Goal: Task Accomplishment & Management: Use online tool/utility

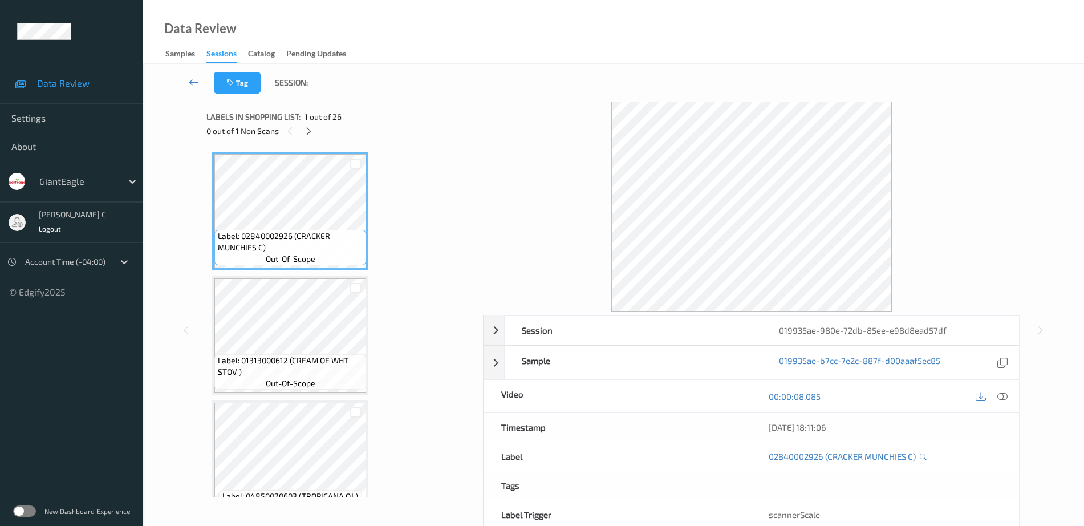
click at [312, 124] on div "0 out of 1 Non Scans" at bounding box center [340, 131] width 269 height 14
click at [312, 128] on icon at bounding box center [309, 131] width 10 height 10
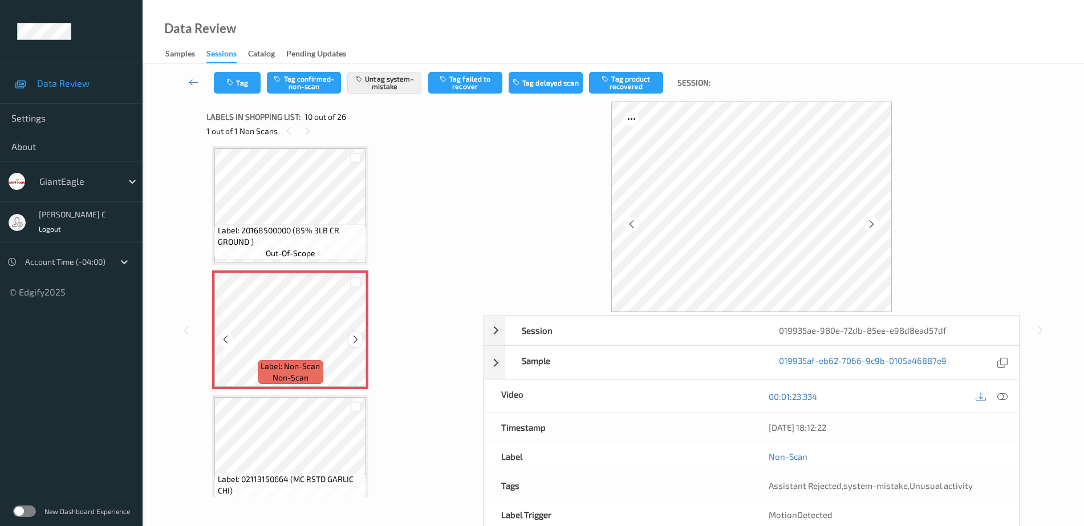
click at [355, 340] on icon at bounding box center [356, 339] width 10 height 10
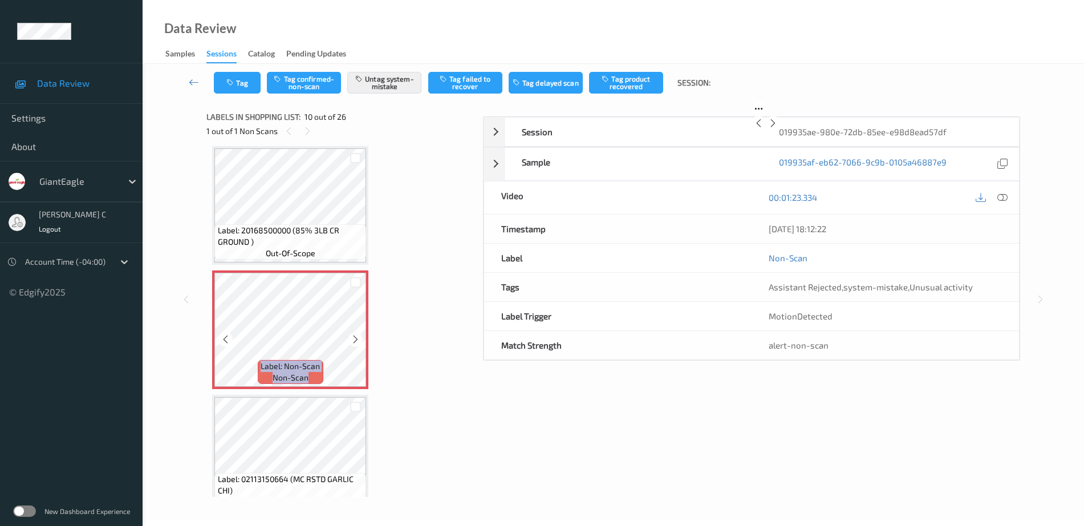
click at [355, 340] on icon at bounding box center [356, 339] width 10 height 10
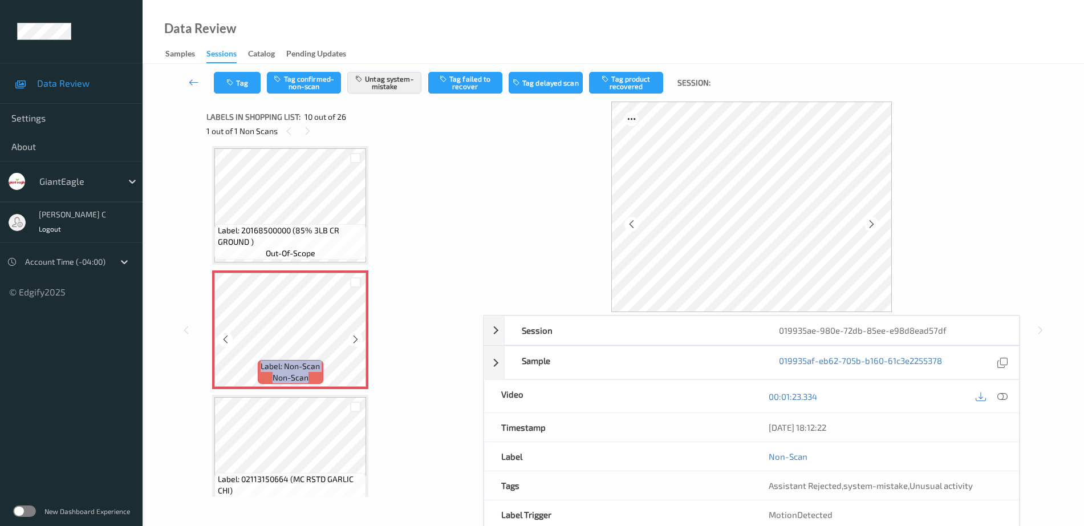
click at [355, 340] on icon at bounding box center [356, 339] width 10 height 10
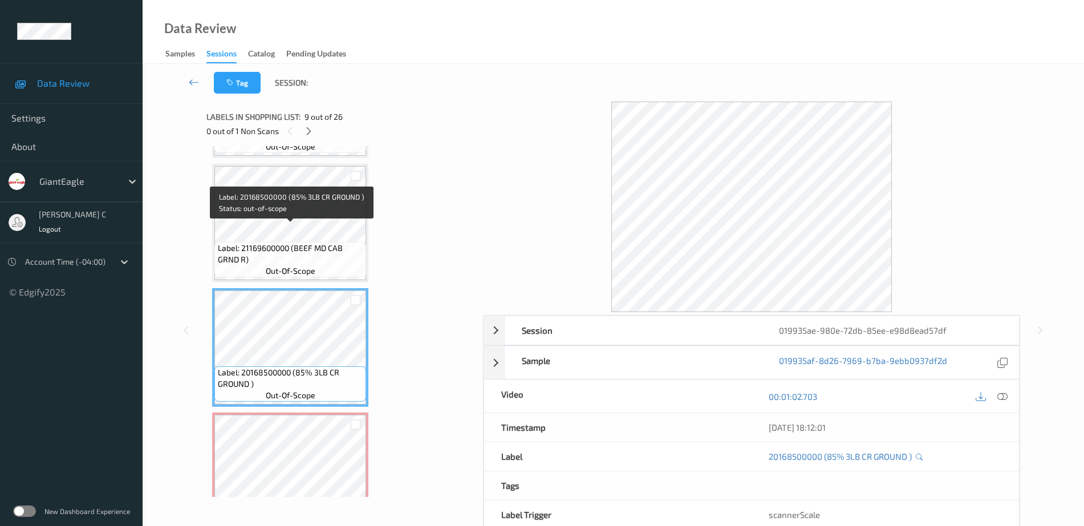
scroll to position [858, 0]
click at [289, 253] on span "Label: 21169600000 (BEEF MD CAB GRND R)" at bounding box center [291, 254] width 146 height 23
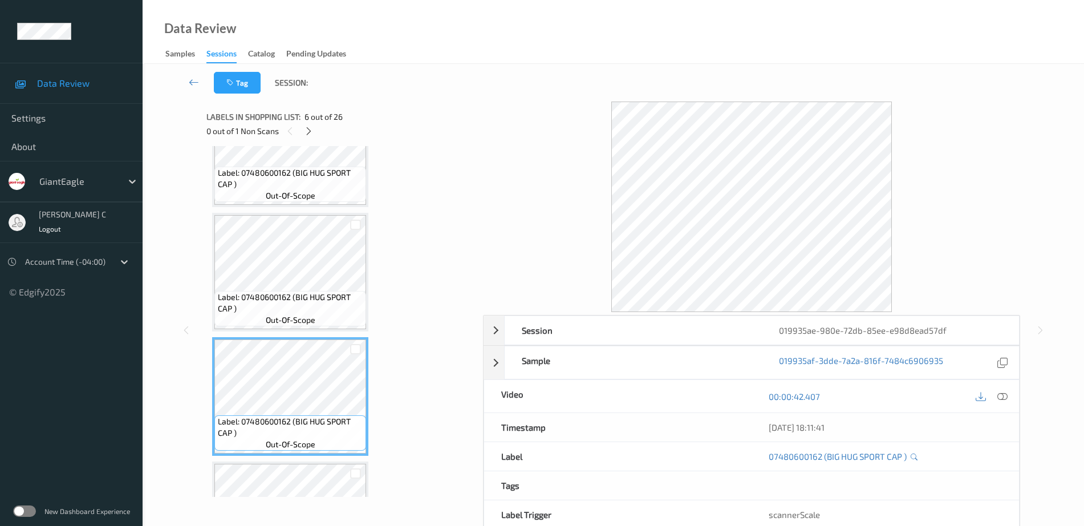
scroll to position [430, 0]
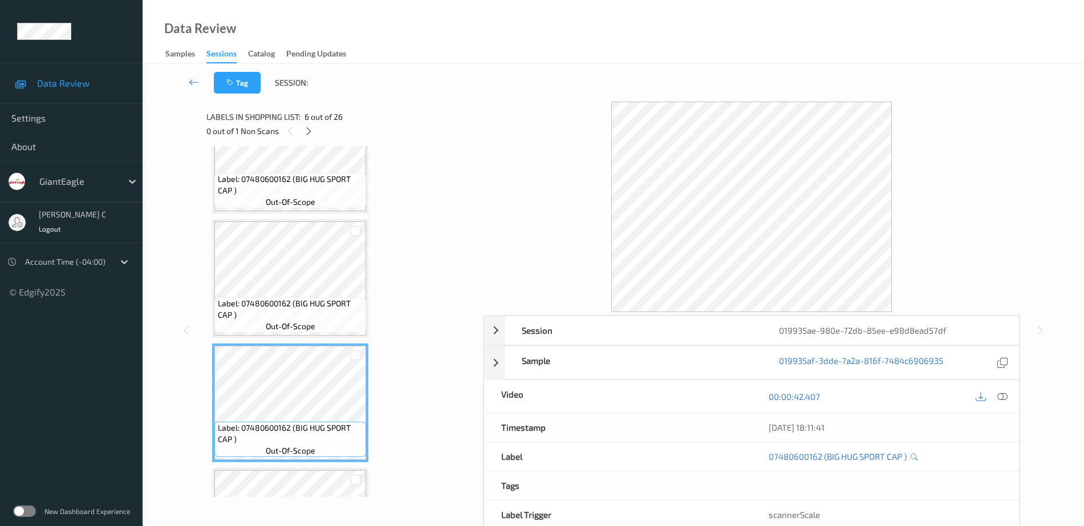
click at [277, 189] on span "Label: 07480600162 (BIG HUG SPORT CAP )" at bounding box center [291, 184] width 146 height 23
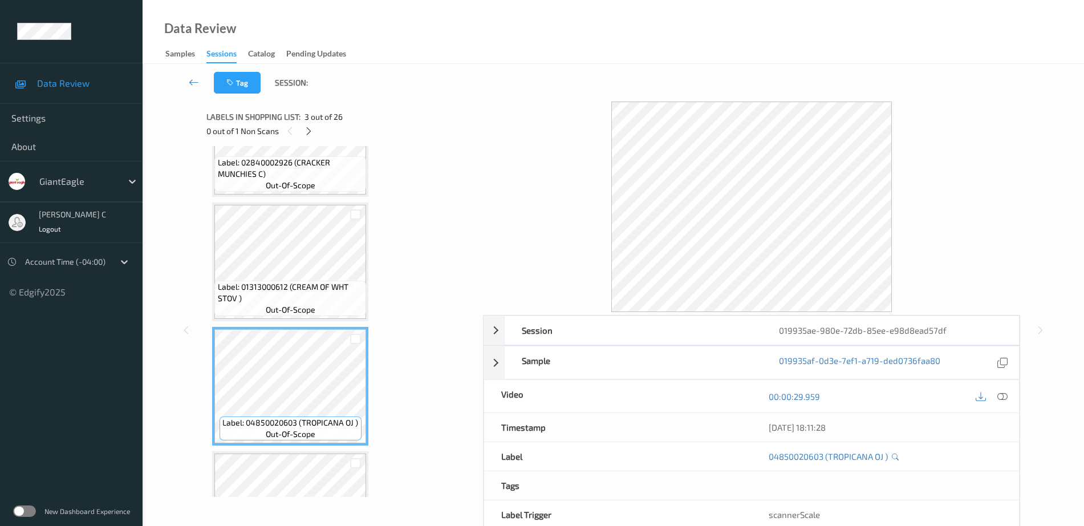
scroll to position [145, 0]
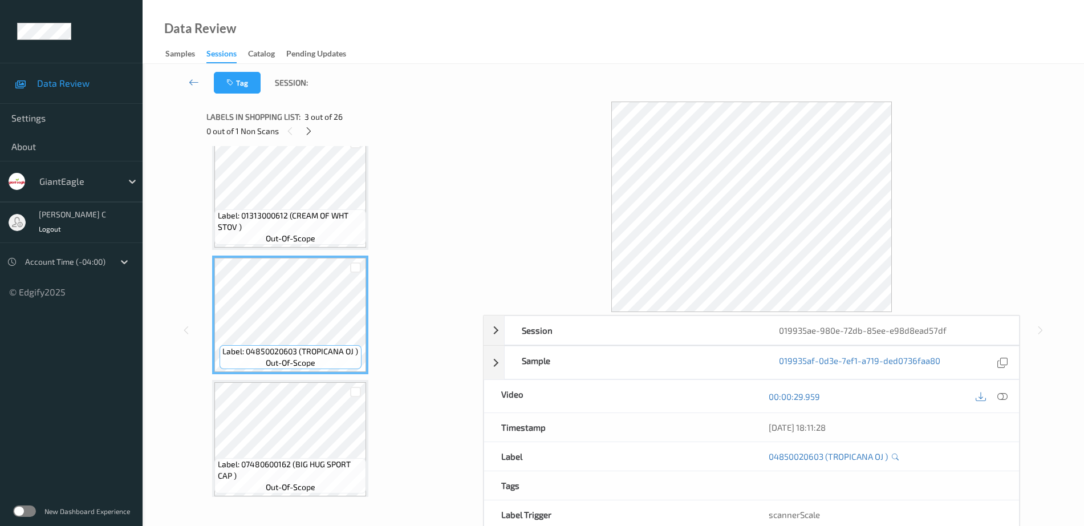
click at [301, 223] on span "Label: 01313000612 (CREAM OF WHT STOV )" at bounding box center [291, 221] width 146 height 23
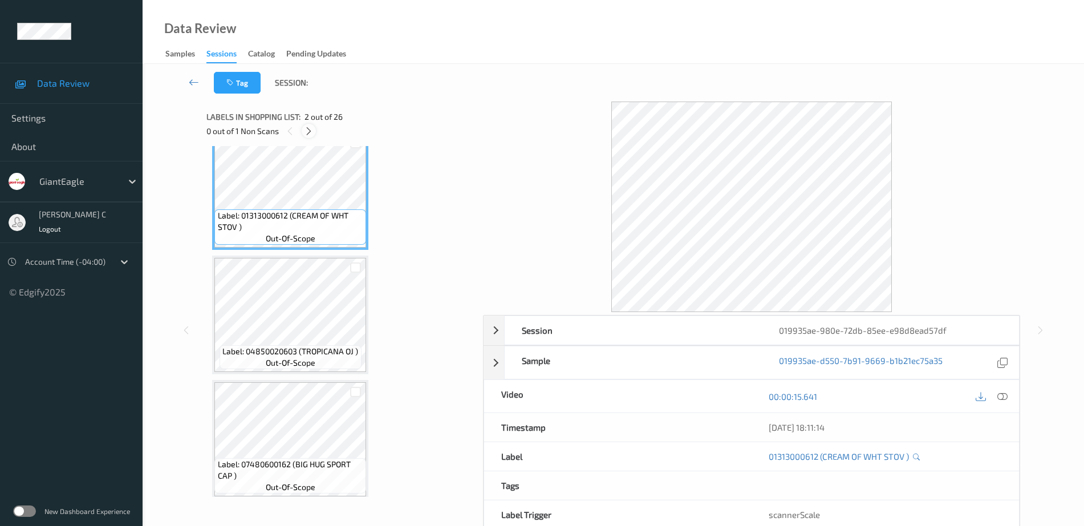
click at [310, 131] on icon at bounding box center [309, 131] width 10 height 10
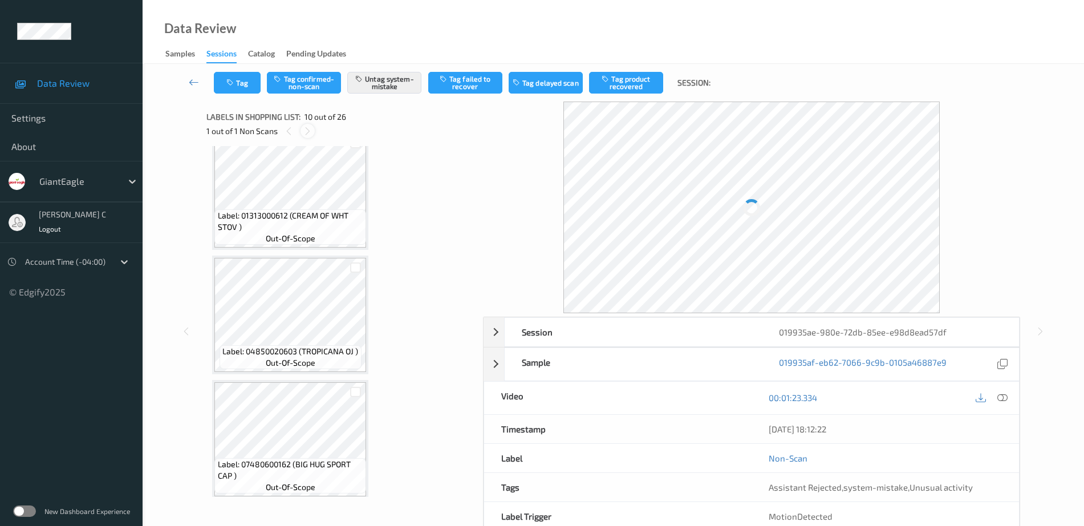
scroll to position [1000, 0]
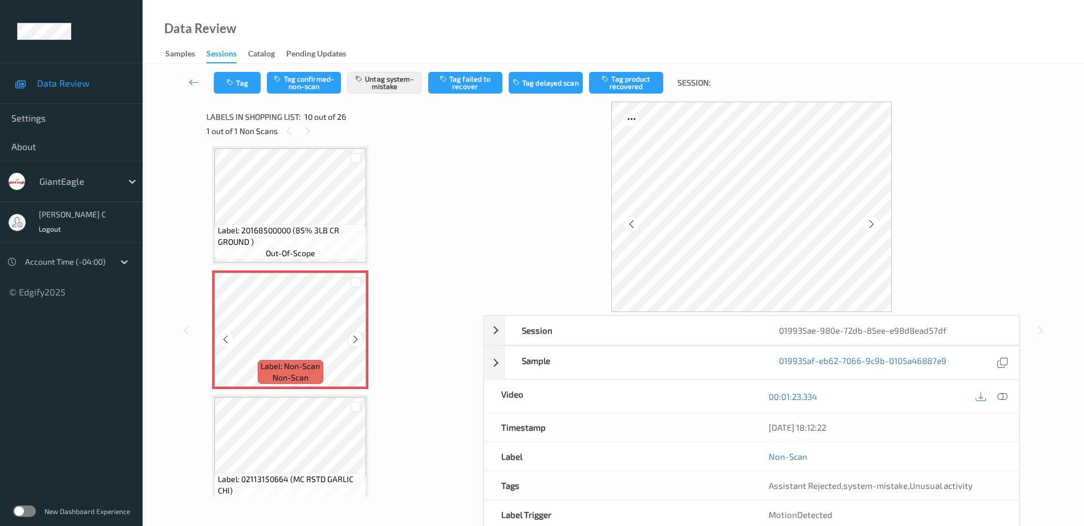
click at [358, 340] on icon at bounding box center [356, 339] width 10 height 10
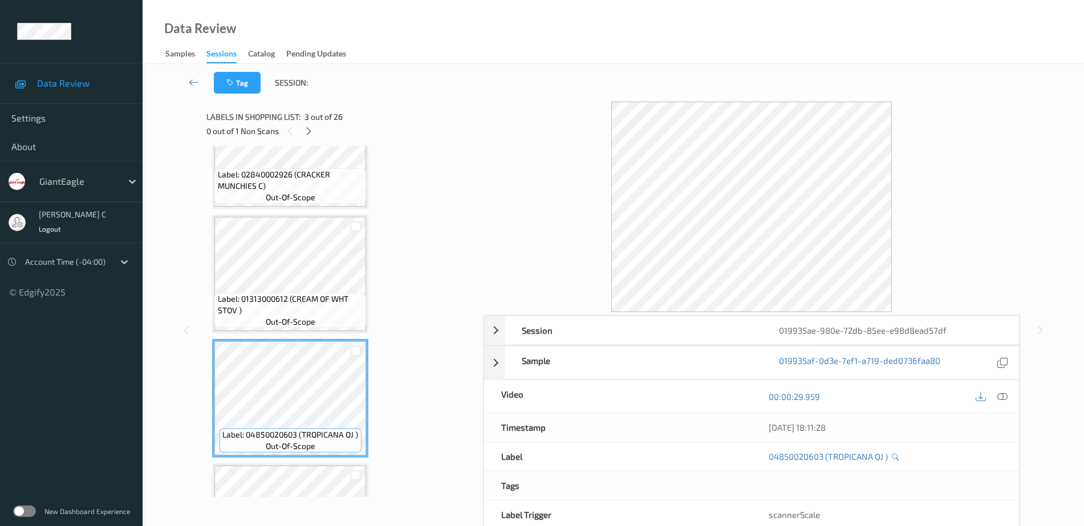
scroll to position [0, 0]
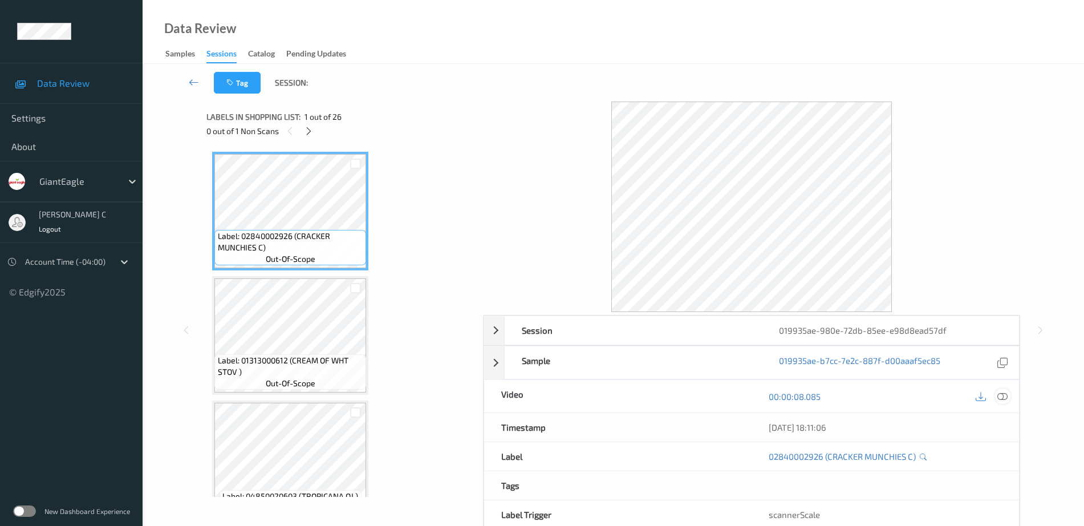
click at [1007, 392] on icon at bounding box center [1002, 396] width 10 height 10
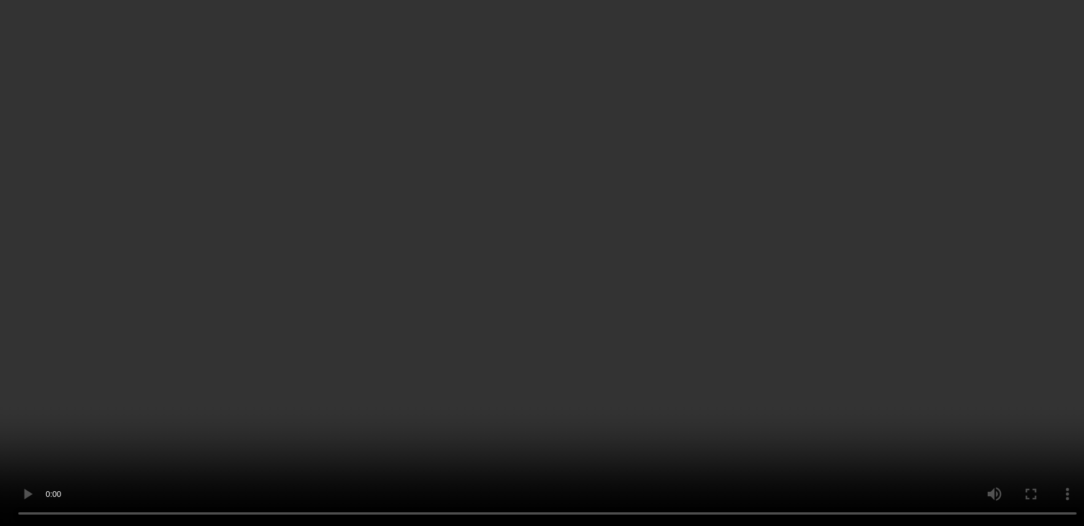
scroll to position [1069, 0]
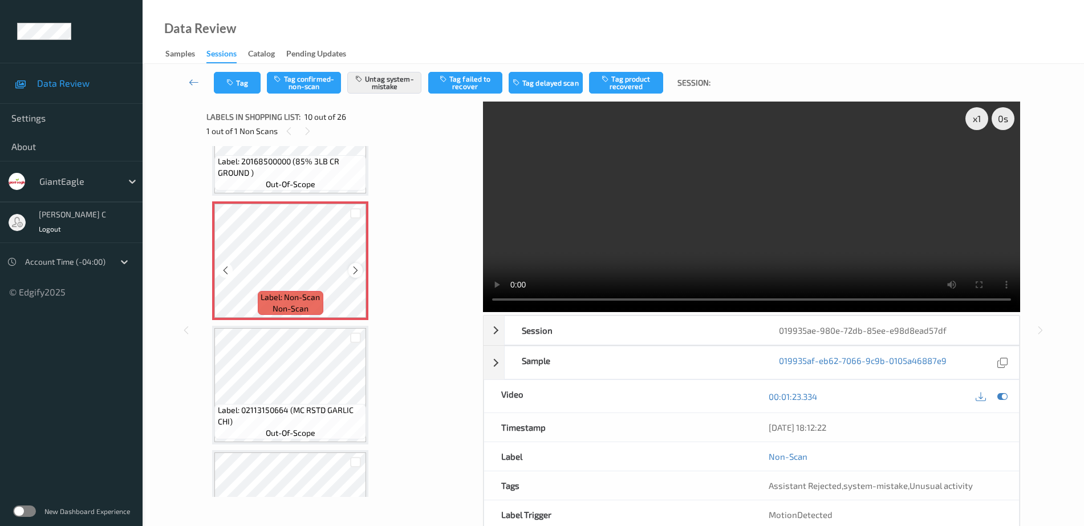
click at [351, 273] on icon at bounding box center [356, 270] width 10 height 10
